Goal: Book appointment/travel/reservation

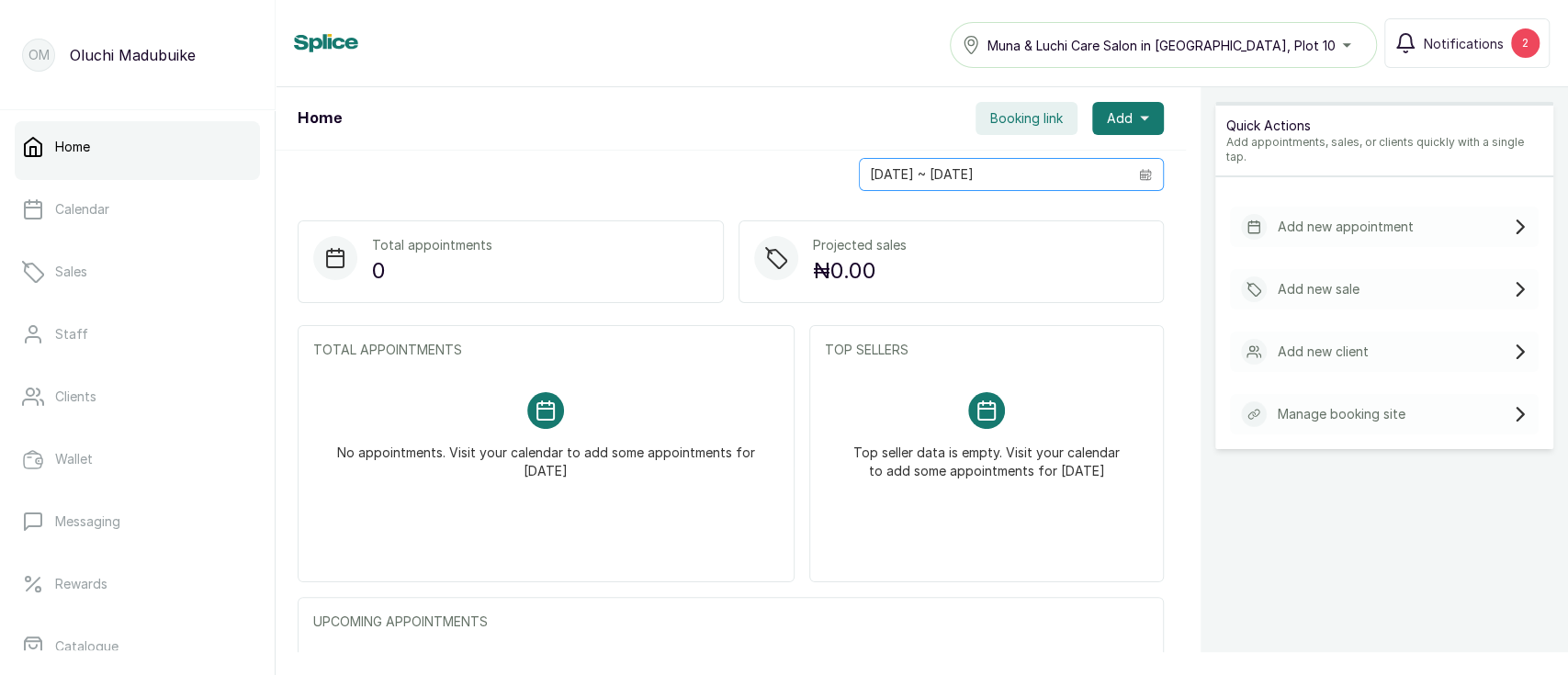
click at [1139, 179] on icon "calendar" at bounding box center [1145, 176] width 11 height 10
click at [611, 149] on div "Home Booking link Add" at bounding box center [731, 119] width 910 height 64
click at [1138, 172] on icon "calendar" at bounding box center [1145, 175] width 13 height 13
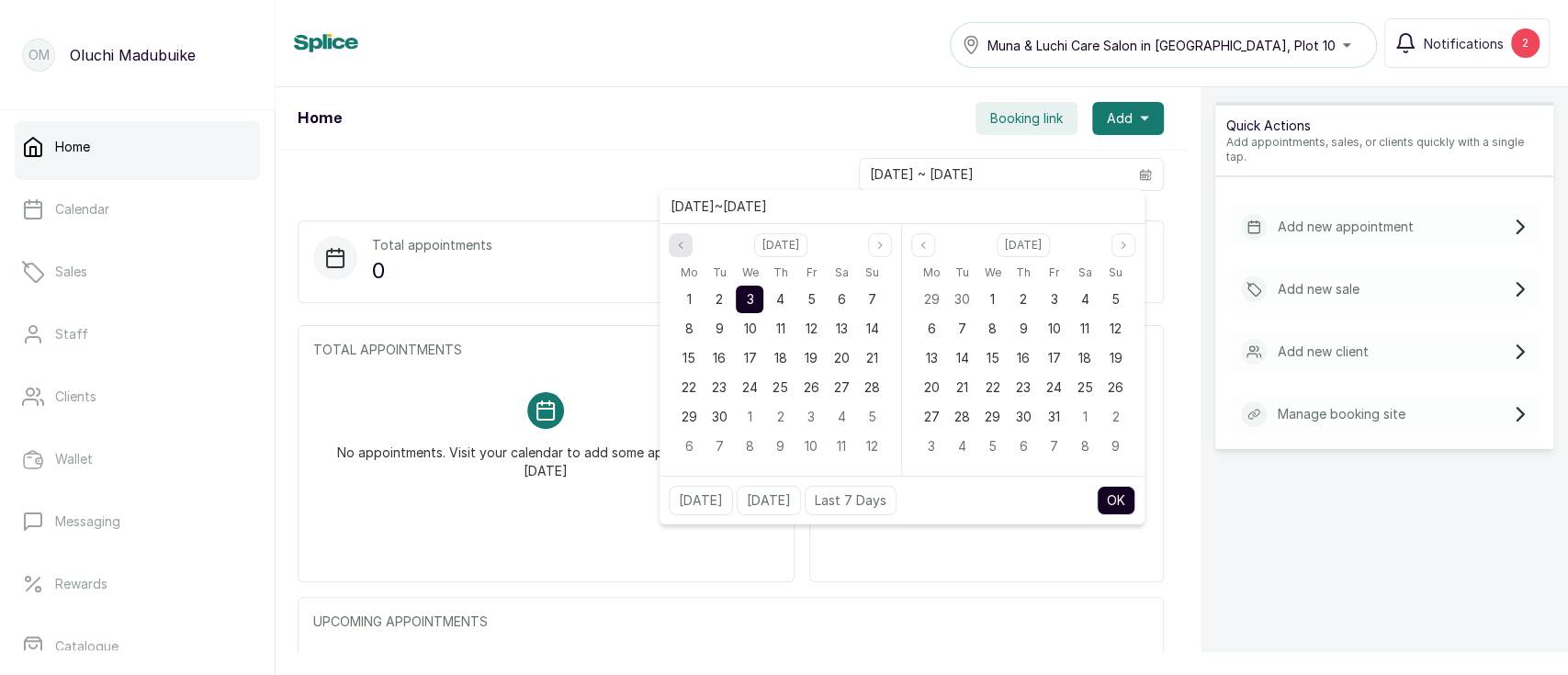
click at [682, 248] on icon "page previous" at bounding box center [680, 245] width 4 height 7
click at [819, 303] on div "1" at bounding box center [811, 299] width 28 height 28
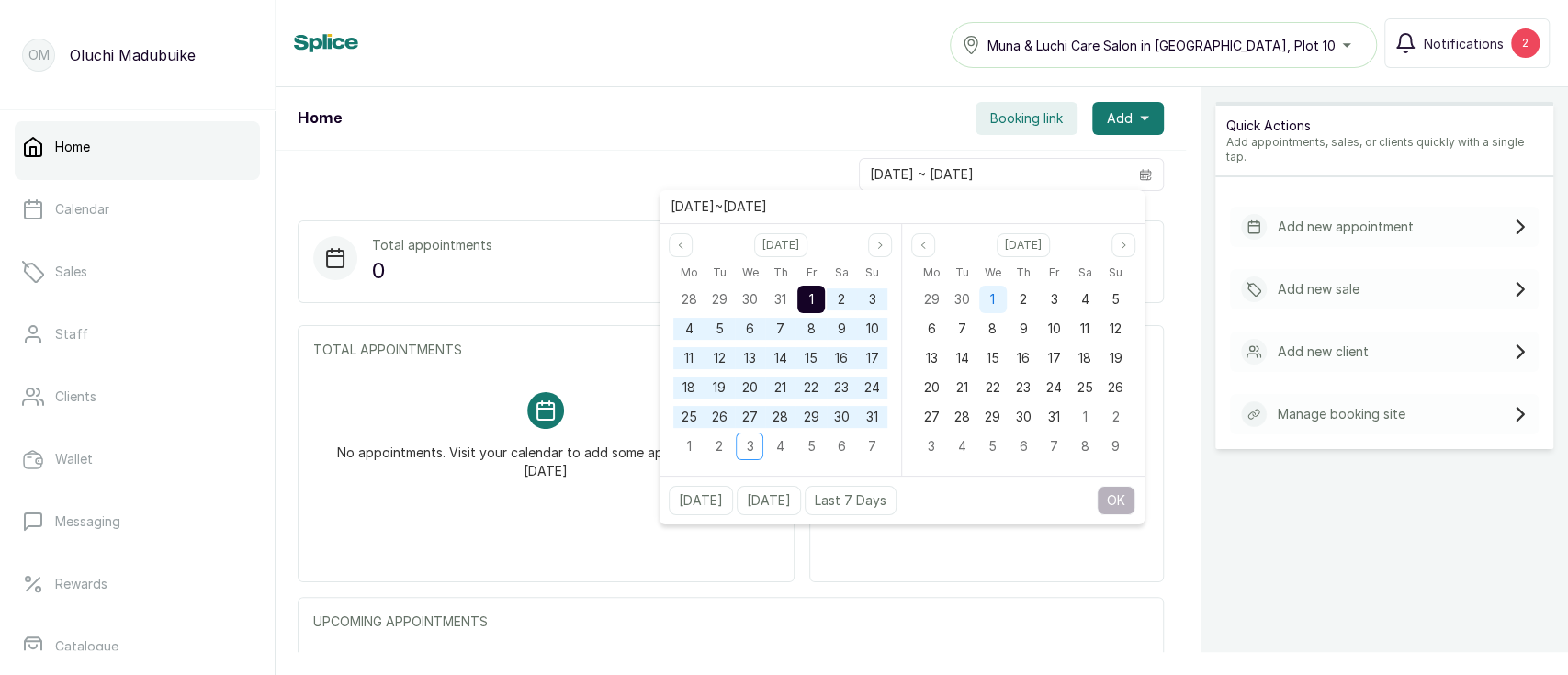
click at [994, 301] on span "1" at bounding box center [992, 299] width 5 height 15
click at [1110, 501] on button "OK" at bounding box center [1116, 500] width 39 height 29
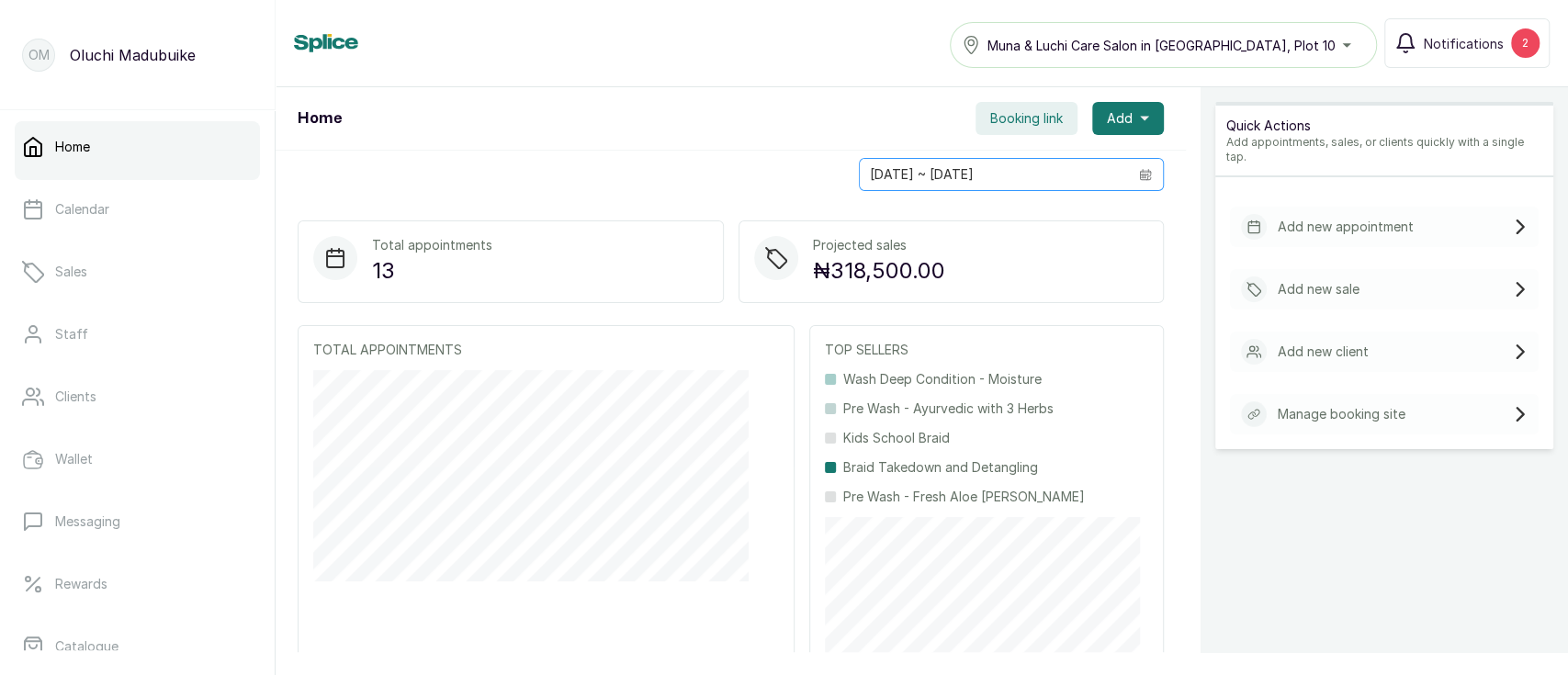
click at [1138, 180] on icon "calendar" at bounding box center [1145, 175] width 13 height 13
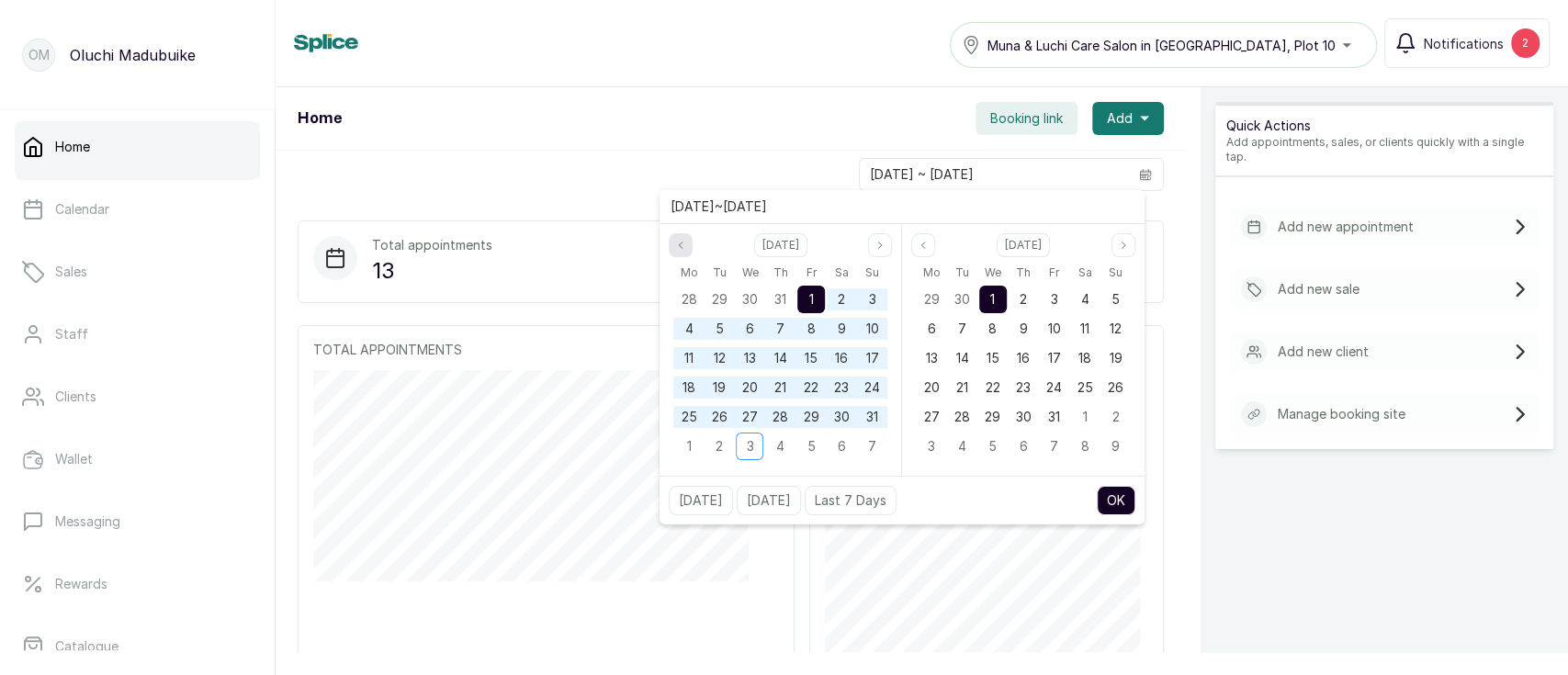
click at [687, 247] on button "Previous month" at bounding box center [680, 244] width 24 height 24
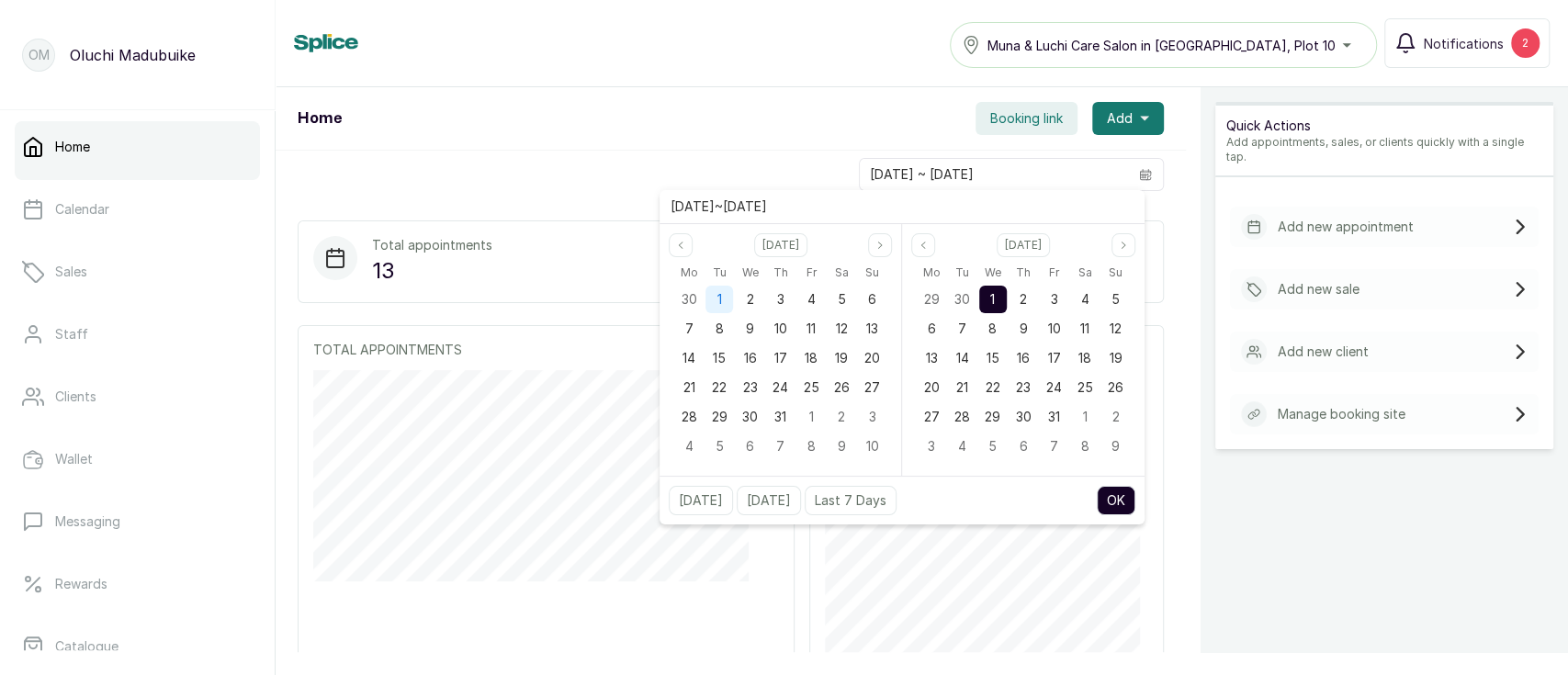
click at [720, 293] on span "1" at bounding box center [719, 299] width 5 height 15
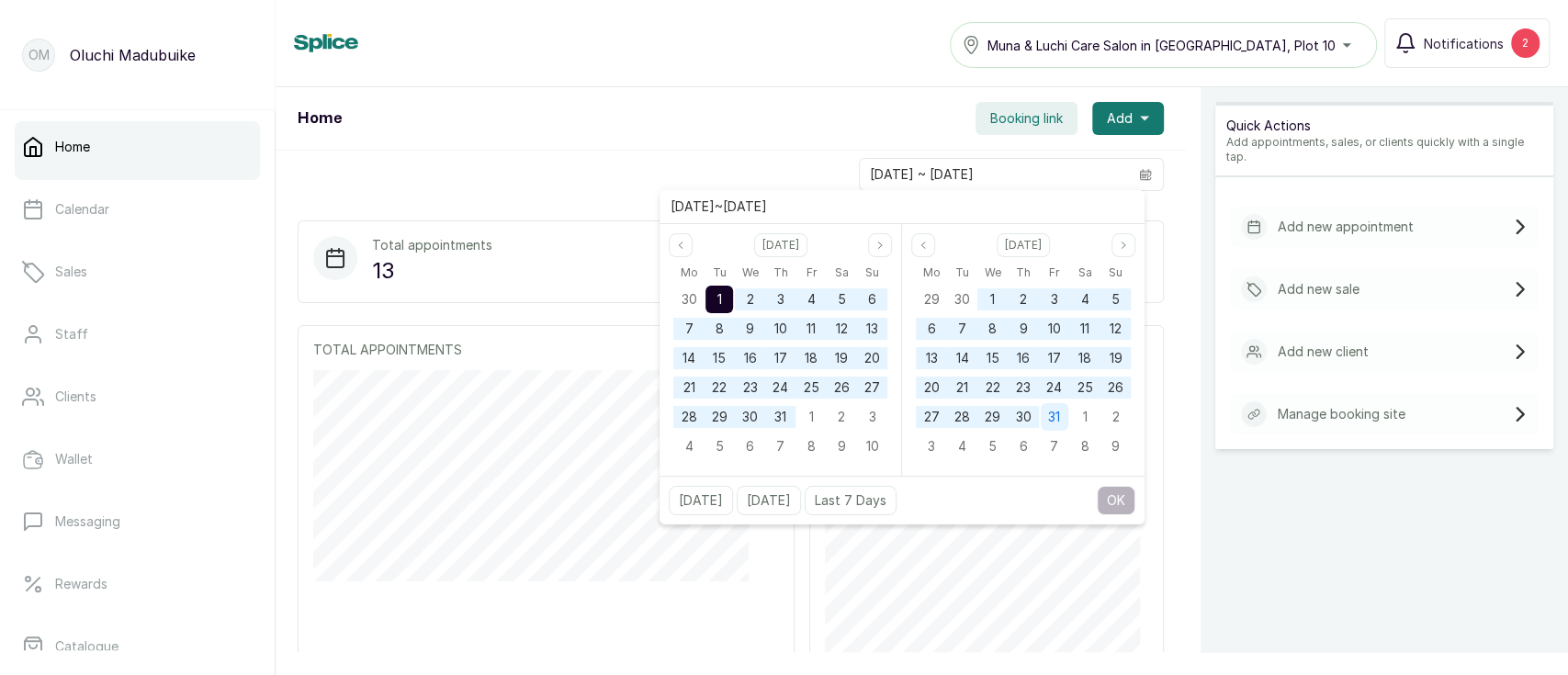
click at [1062, 419] on div "31" at bounding box center [1054, 416] width 28 height 28
click at [1116, 501] on button "OK" at bounding box center [1116, 500] width 39 height 29
type input "[DATE] ~ [DATE]"
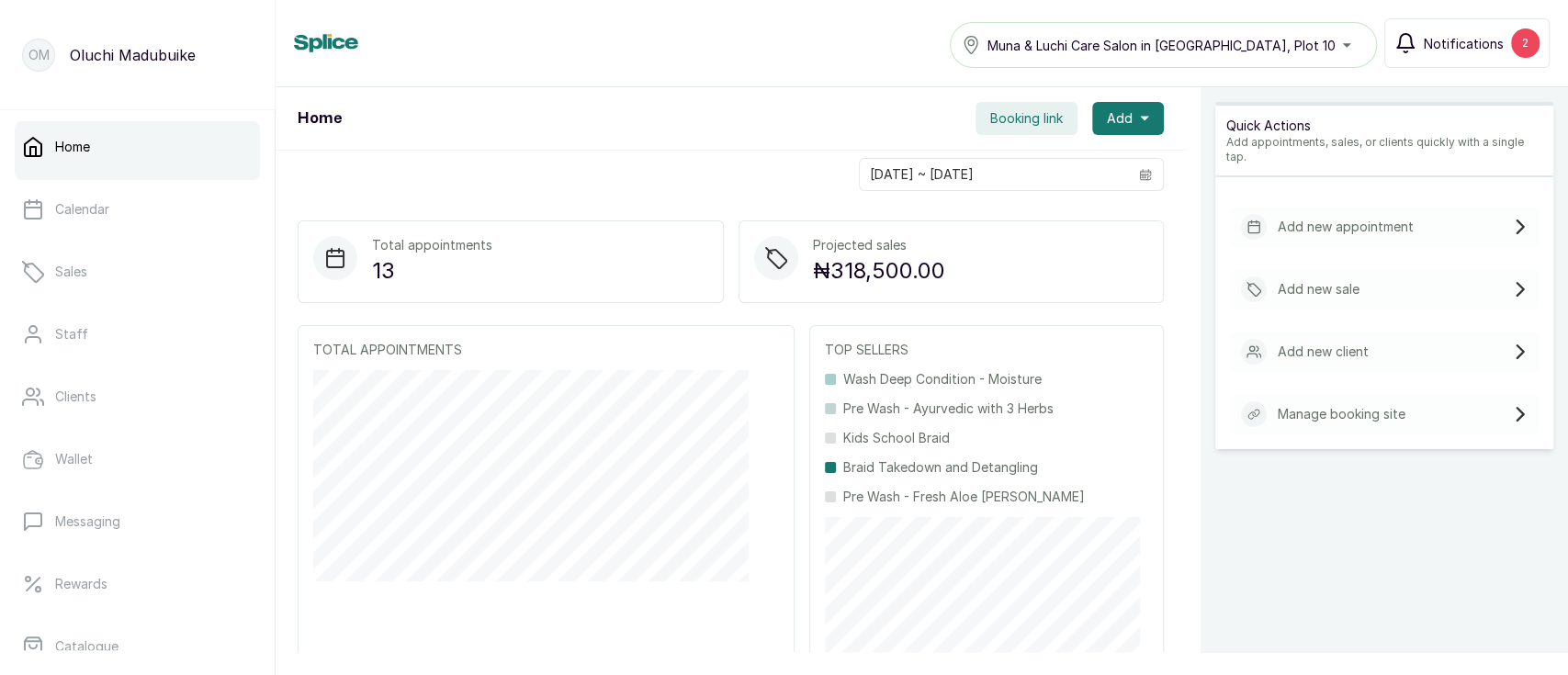
click at [1433, 58] on button "Notifications 2" at bounding box center [1466, 43] width 165 height 49
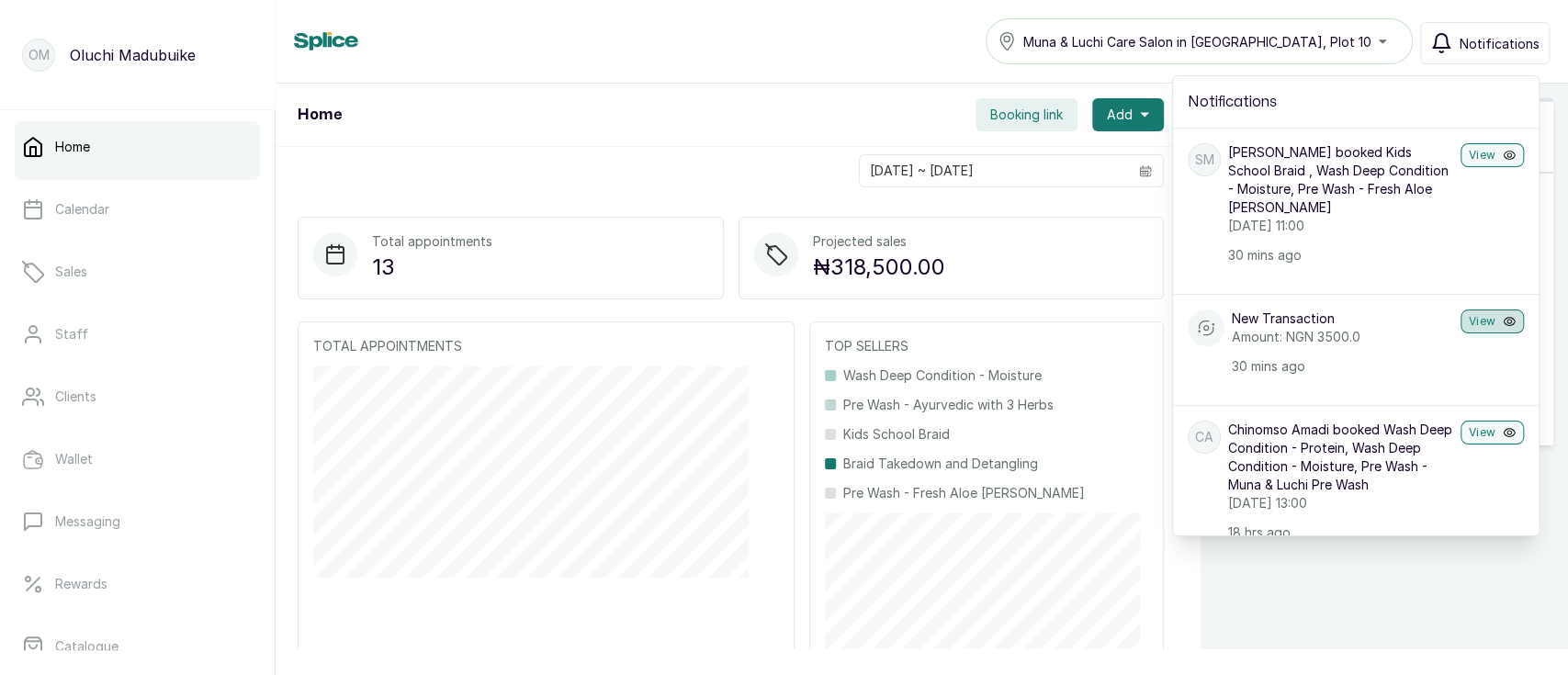
click at [1476, 334] on button "View" at bounding box center [1492, 321] width 64 height 24
